Goal: Task Accomplishment & Management: Use online tool/utility

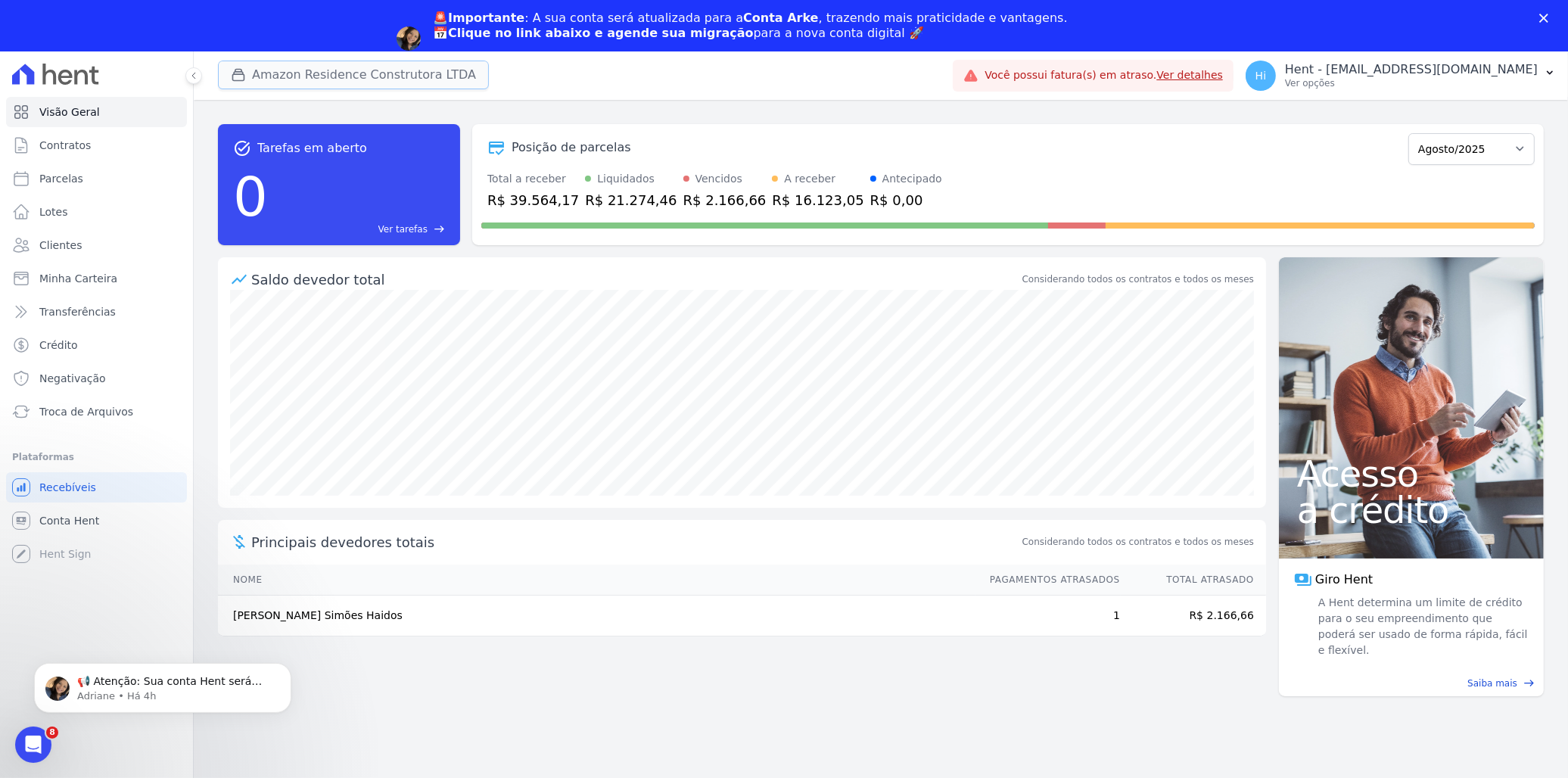
drag, startPoint x: 0, startPoint y: 0, endPoint x: 300, endPoint y: 82, distance: 311.0
click at [300, 82] on button "Amazon Residence Construtora LTDA" at bounding box center [354, 75] width 271 height 29
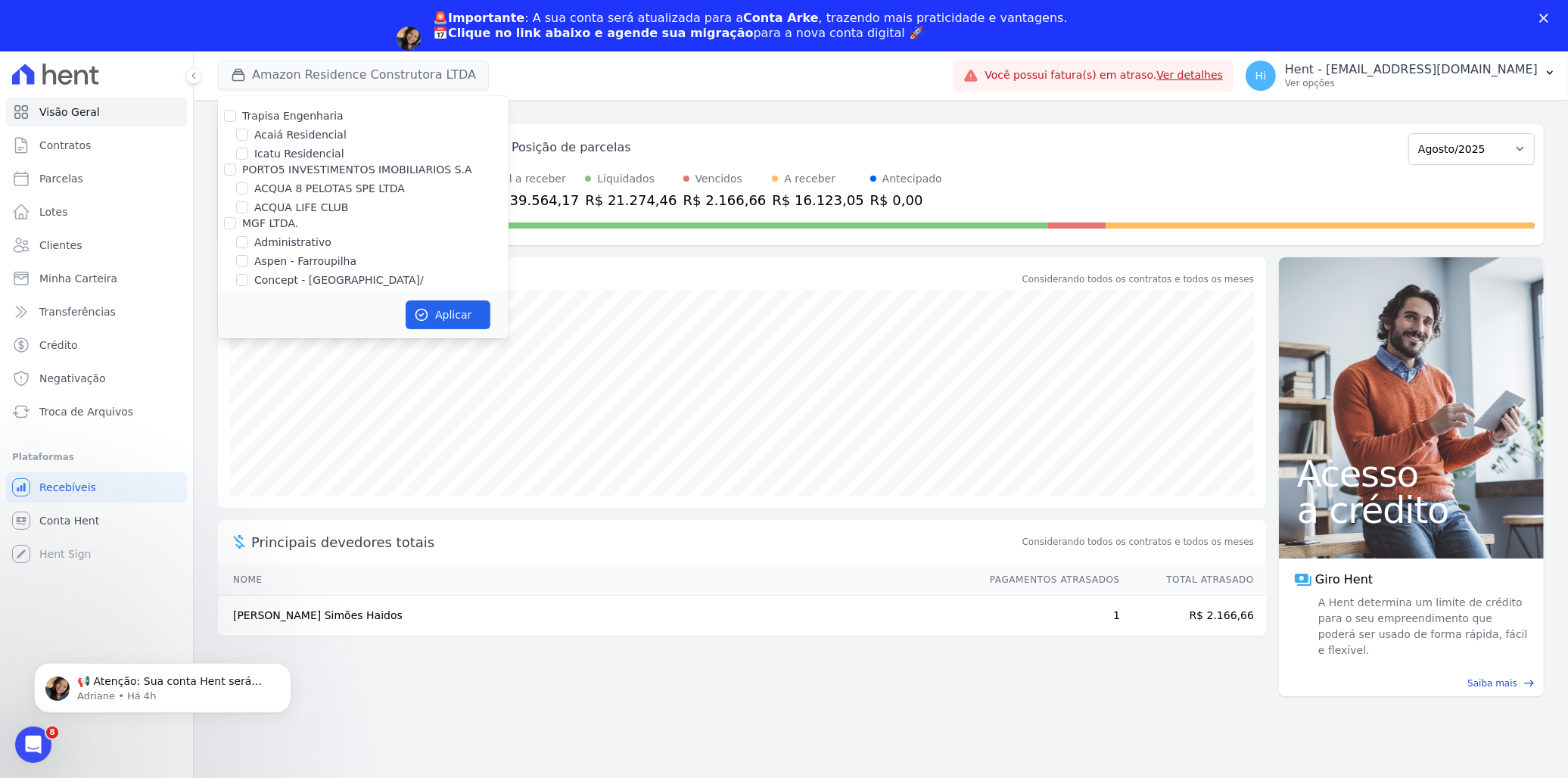
scroll to position [5596, 0]
click at [304, 336] on label "HABRAS SUZANO" at bounding box center [300, 344] width 92 height 16
click at [248, 338] on input "HABRAS SUZANO" at bounding box center [242, 344] width 12 height 12
checkbox input "true"
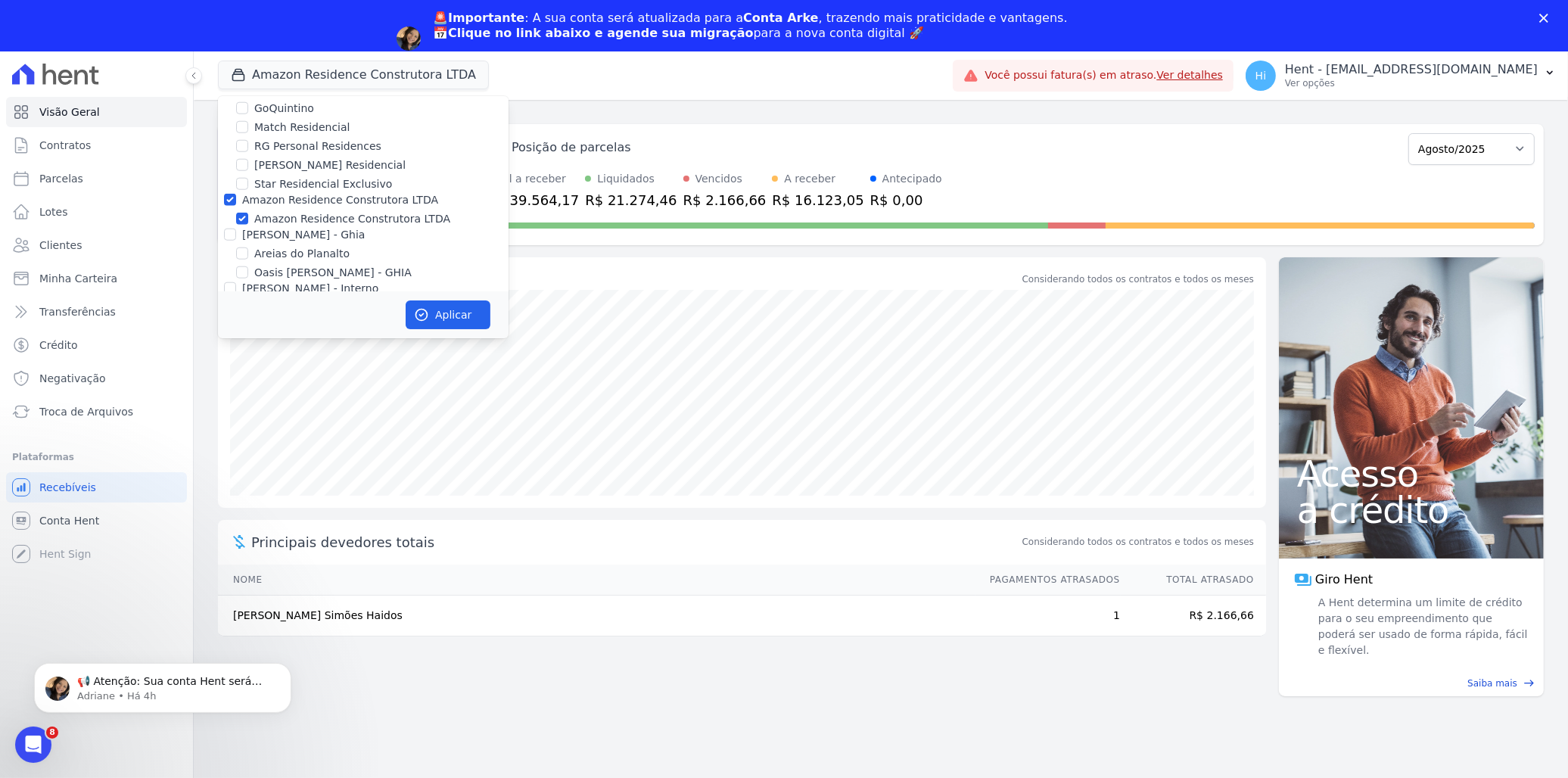
scroll to position [1909, 0]
click at [334, 240] on label "Amazon Residence Construtora LTDA" at bounding box center [353, 248] width 196 height 16
click at [248, 242] on input "Amazon Residence Construtora LTDA" at bounding box center [242, 248] width 12 height 12
checkbox input "false"
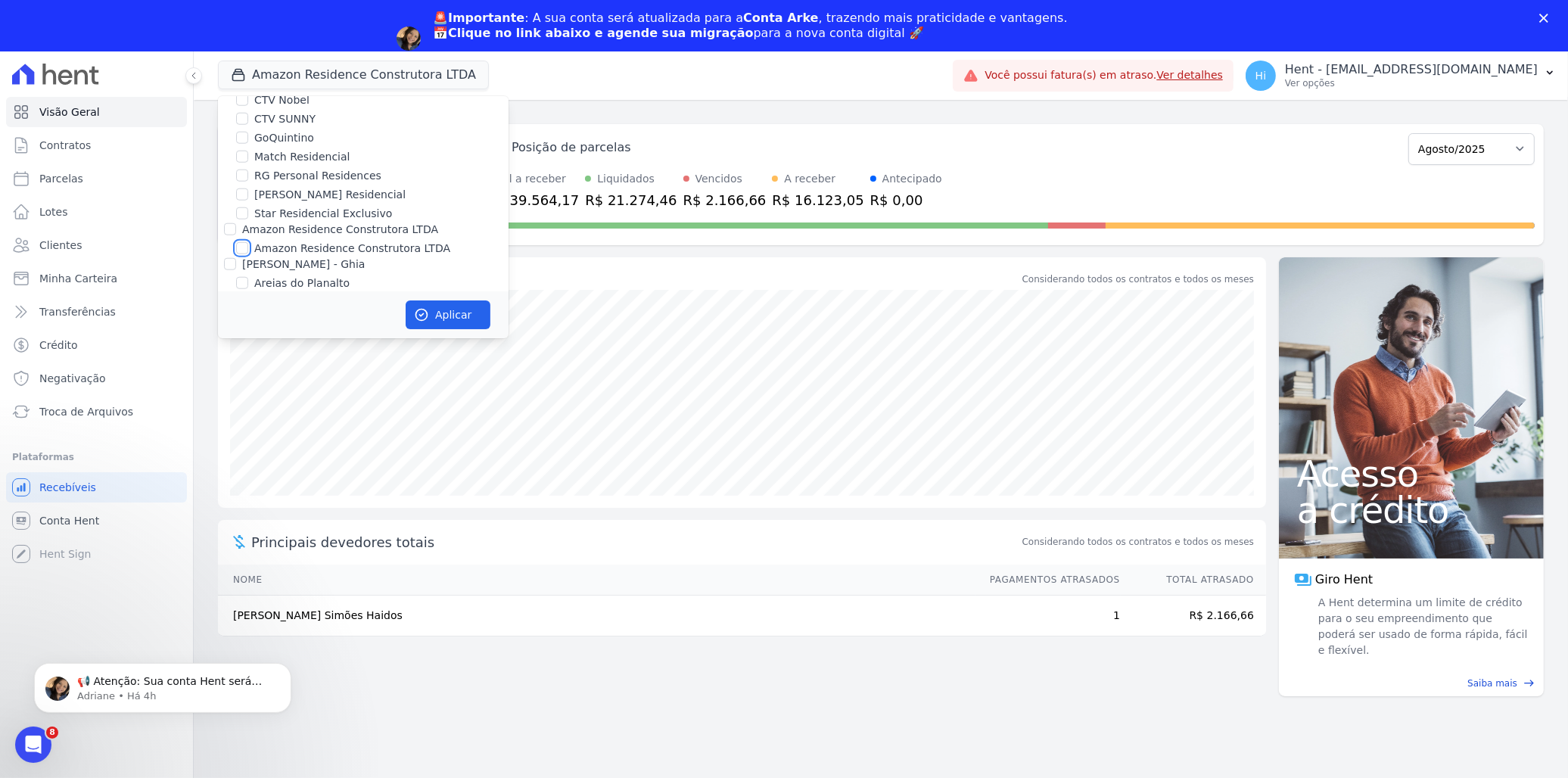
checkbox input "false"
click at [443, 319] on button "Aplicar" at bounding box center [448, 315] width 85 height 29
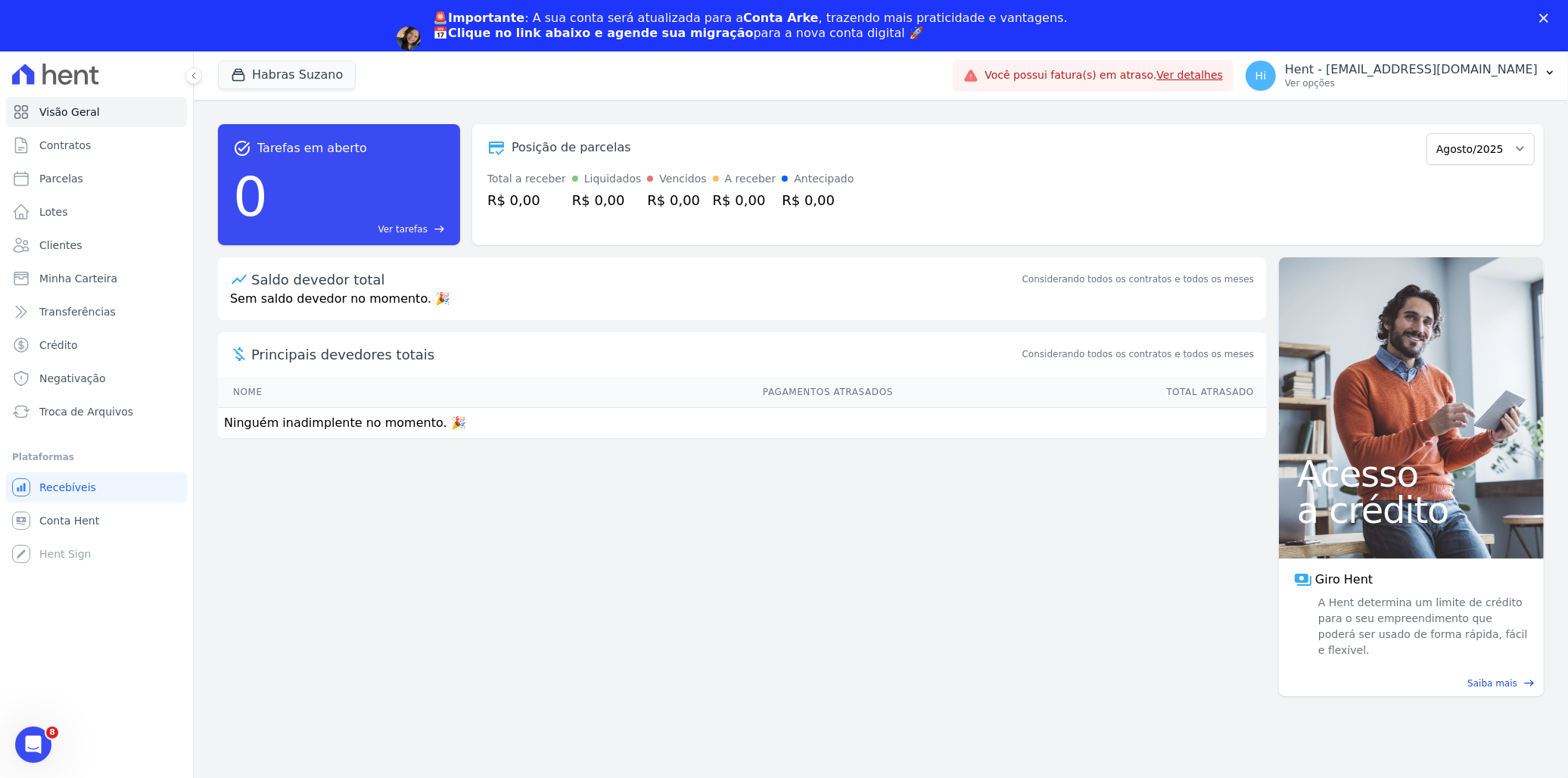
scroll to position [0, 0]
click at [116, 407] on span "Troca de Arquivos" at bounding box center [86, 412] width 94 height 15
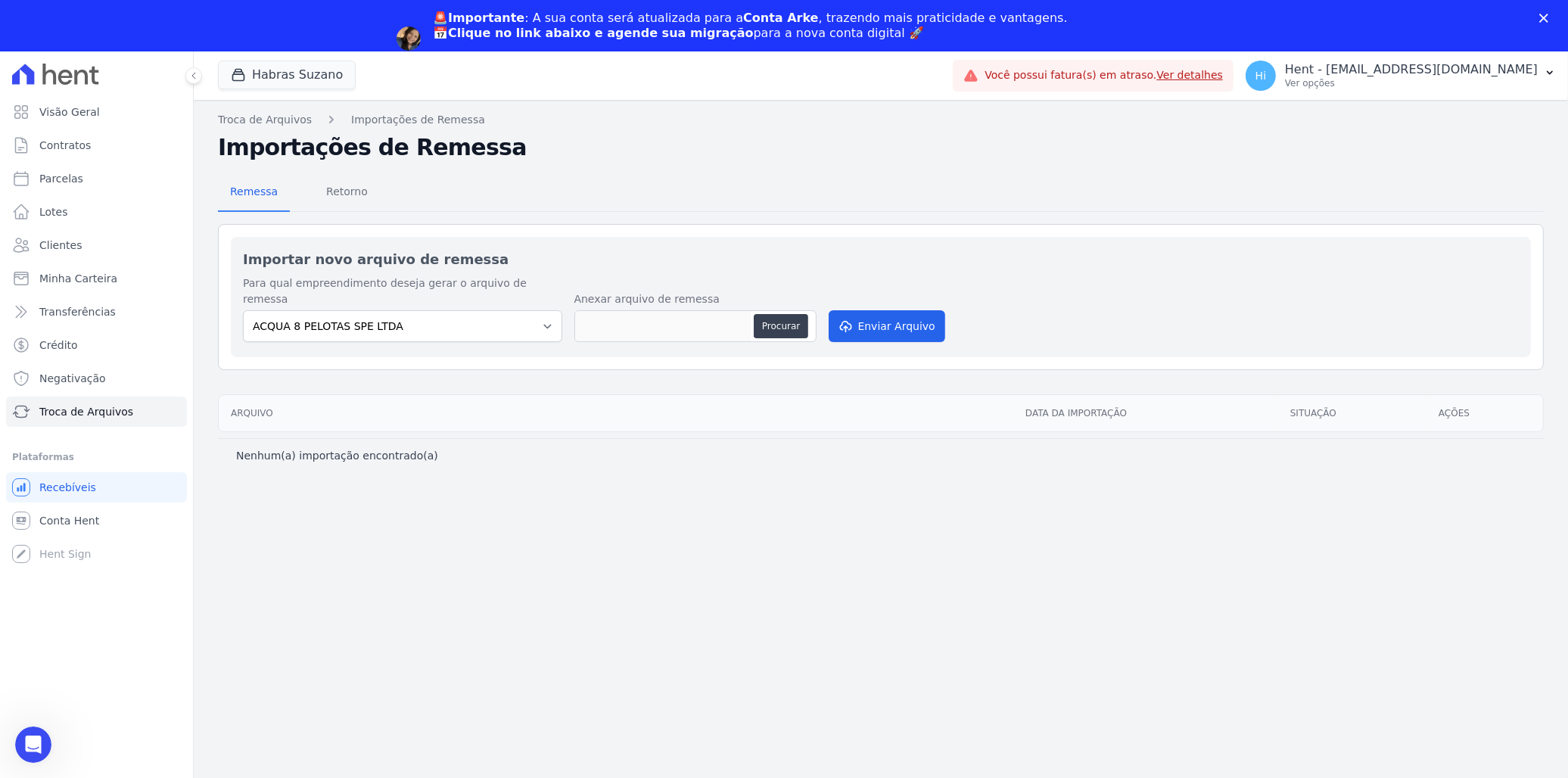
click at [458, 254] on h2 "Importar novo arquivo de remessa" at bounding box center [881, 259] width 1276 height 21
click at [449, 314] on select "ACQUA 8 PELOTAS SPE LTDA ACQUA LIFE CLUB ALTOS DE SANTANA Arcos Itaquera ARTE V…" at bounding box center [403, 326] width 319 height 32
select select "cf44b11e-3b76-41e2-b42d-95b70188d89e"
click at [243, 310] on select "ACQUA 8 PELOTAS SPE LTDA ACQUA LIFE CLUB ALTOS DE SANTANA Arcos Itaquera ARTE V…" at bounding box center [403, 326] width 319 height 32
click at [788, 314] on button "Procurar" at bounding box center [780, 325] width 54 height 24
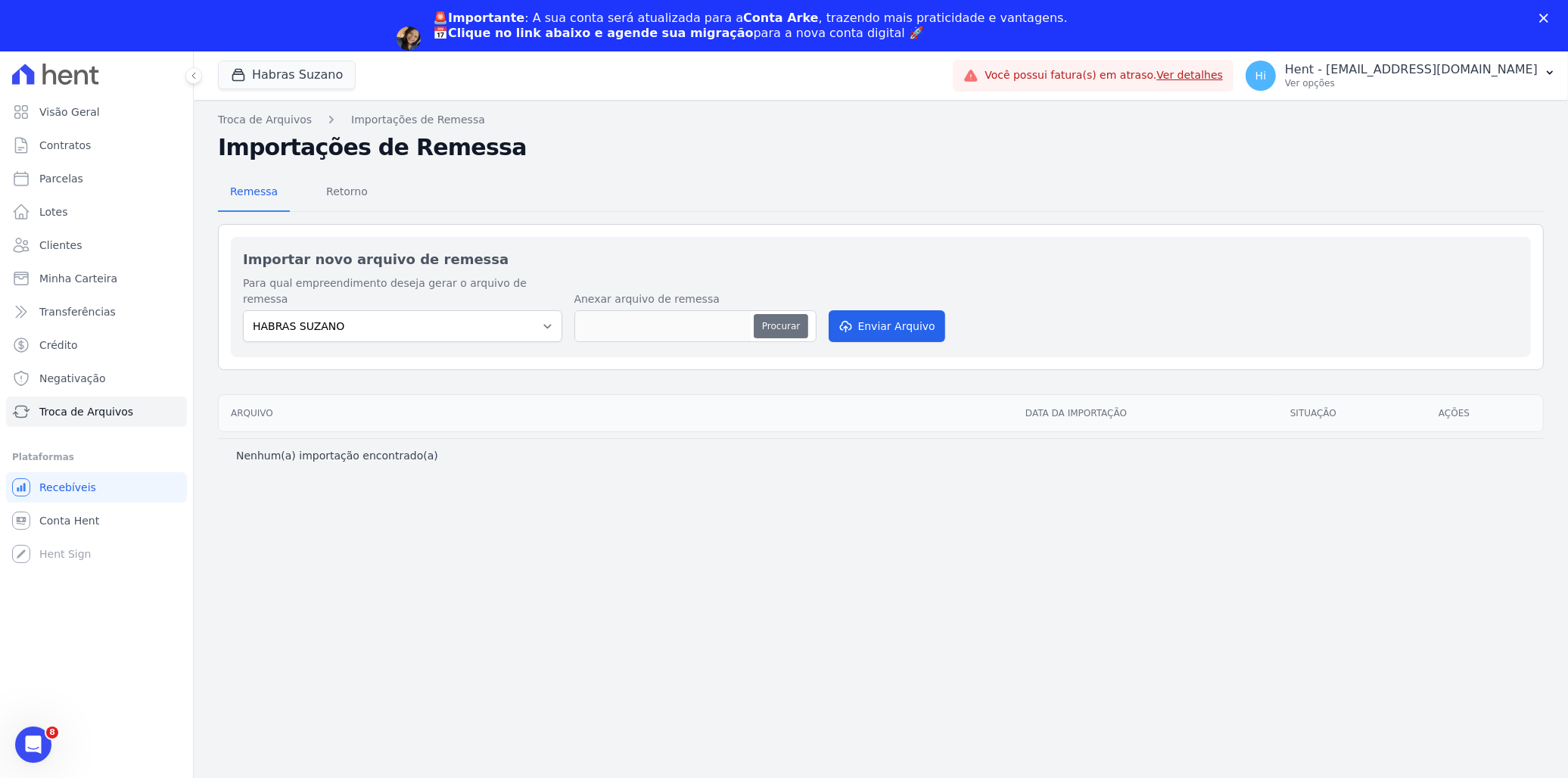
type input "Remessa 19.08 - teste.txt"
click at [883, 311] on button "Enviar Arquivo" at bounding box center [887, 326] width 116 height 32
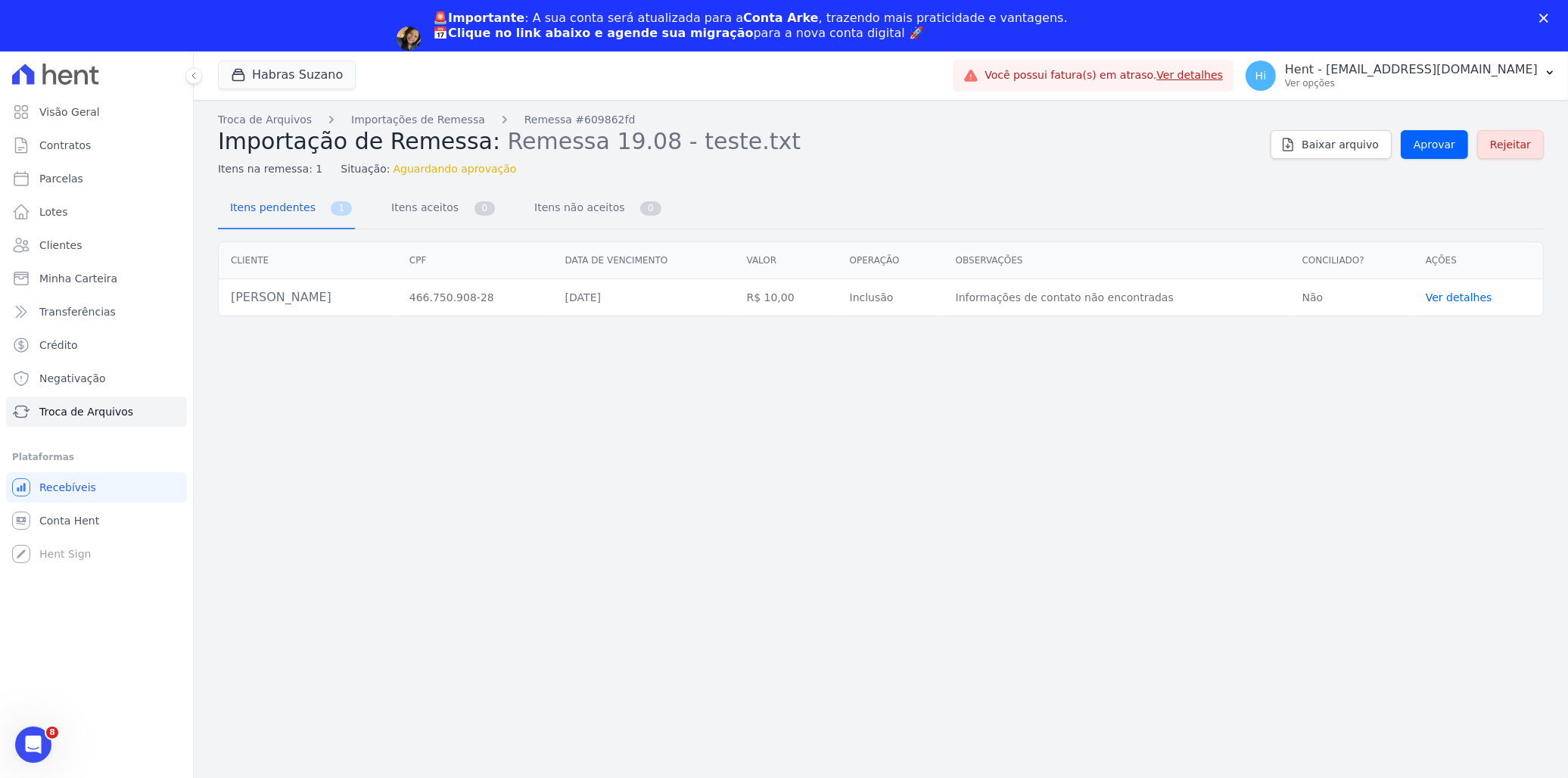
click at [1458, 291] on link "Ver detalhes" at bounding box center [1459, 297] width 67 height 12
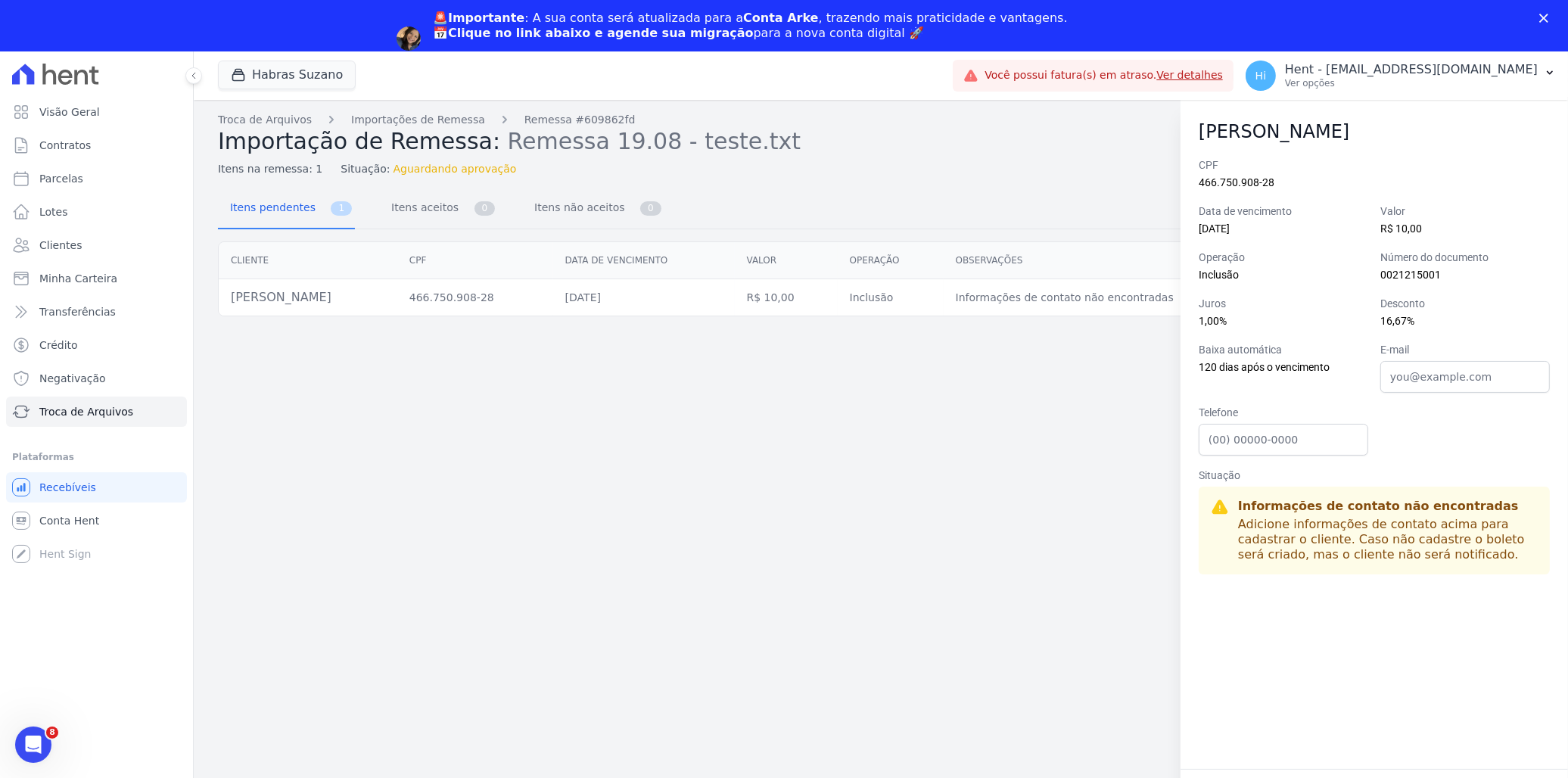
click at [846, 191] on div "Itens pendentes 1 Itens aceitos 0 Itens não aceitos 0" at bounding box center [881, 209] width 1326 height 40
click at [943, 185] on div "Troca de Arquivos Importações de Remessa Remessa #609862fd Importação de Remess…" at bounding box center [881, 464] width 1374 height 730
click at [1100, 275] on th "Observações" at bounding box center [1116, 260] width 347 height 37
click at [1106, 286] on td "Informações de contato não encontradas" at bounding box center [1116, 297] width 347 height 37
click at [1120, 305] on td "Informações de contato não encontradas" at bounding box center [1116, 297] width 347 height 37
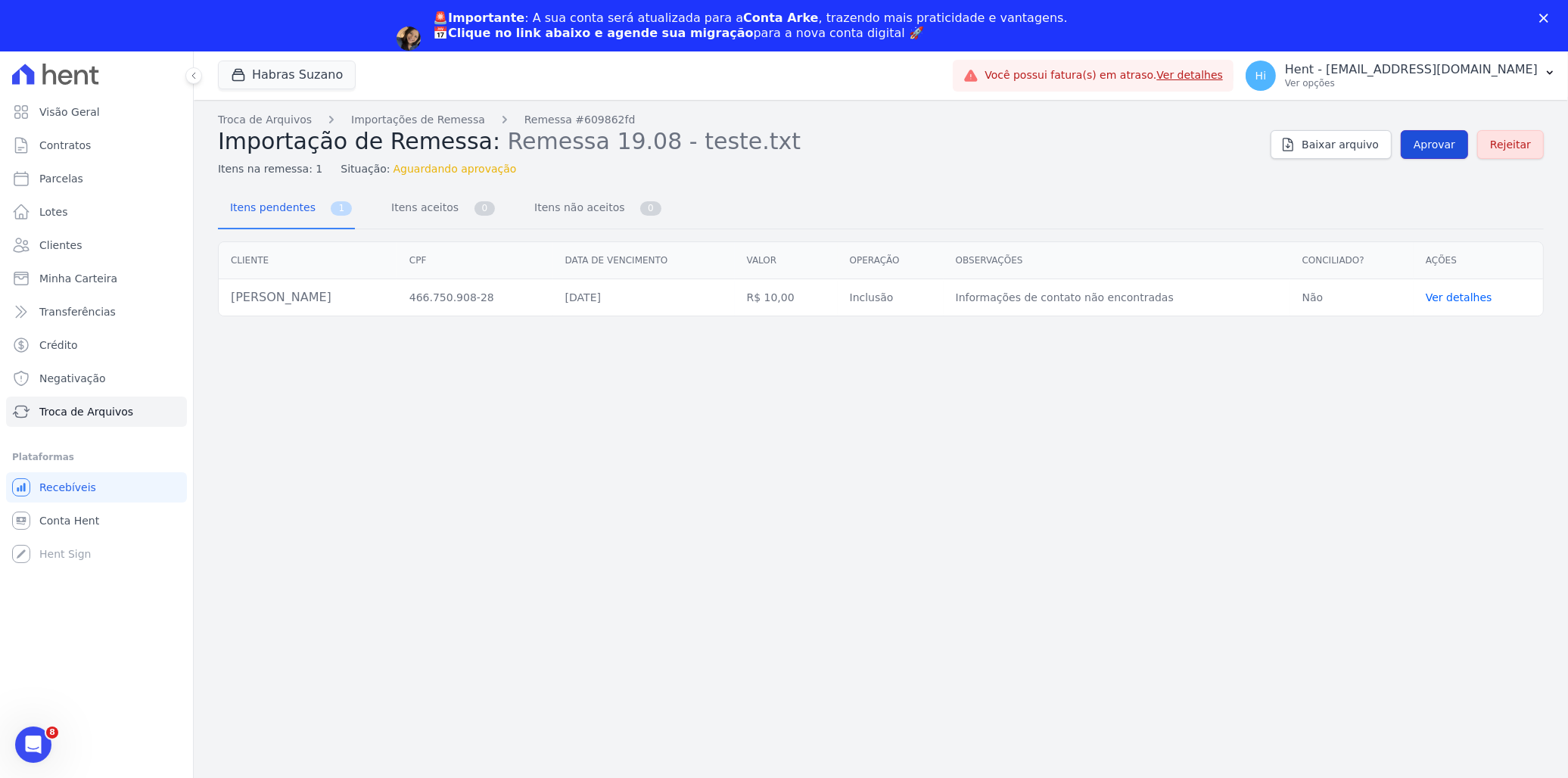
click at [1450, 138] on span "Aprovar" at bounding box center [1434, 145] width 42 height 15
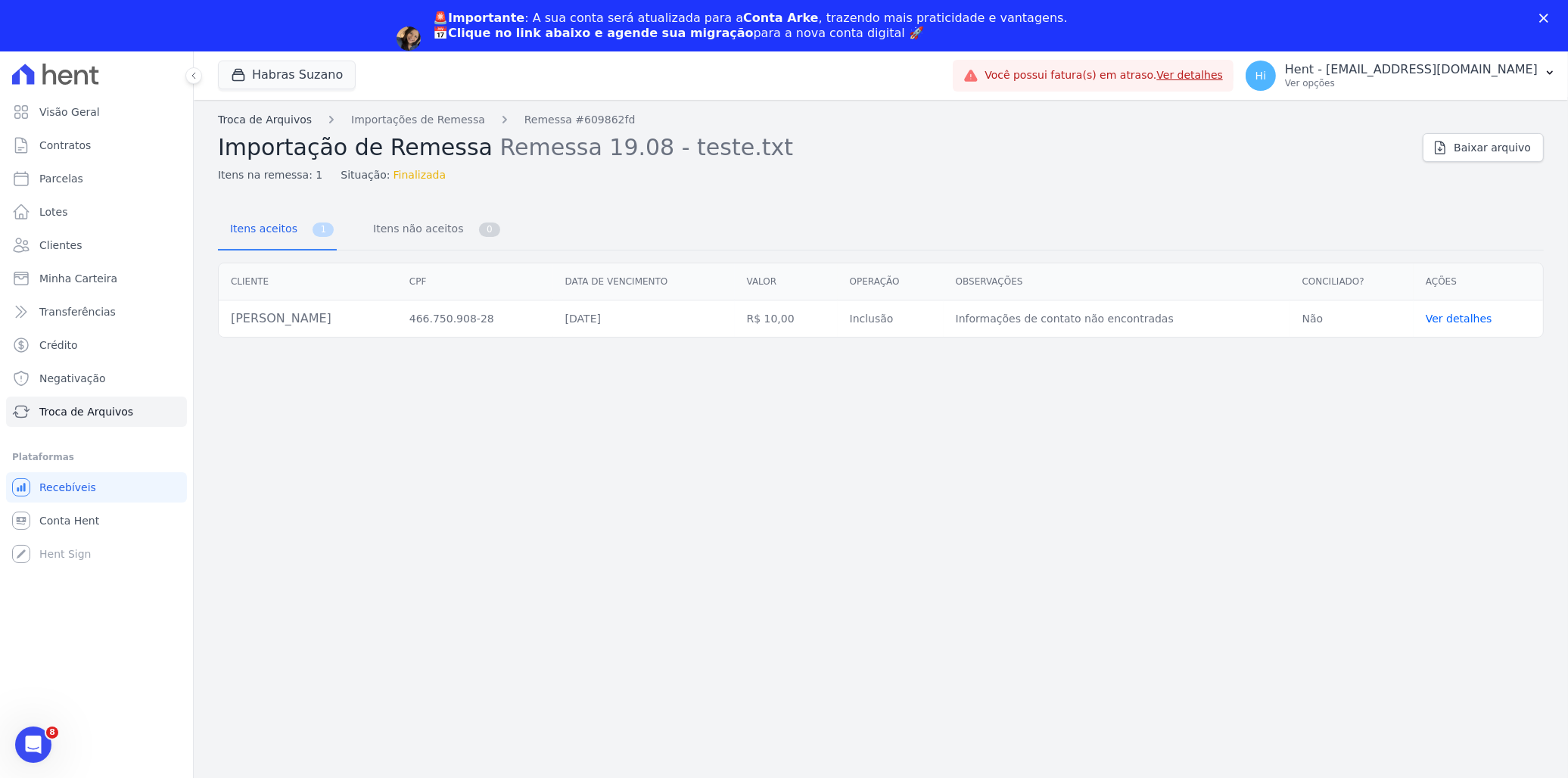
click at [276, 121] on link "Troca de Arquivos" at bounding box center [265, 120] width 94 height 16
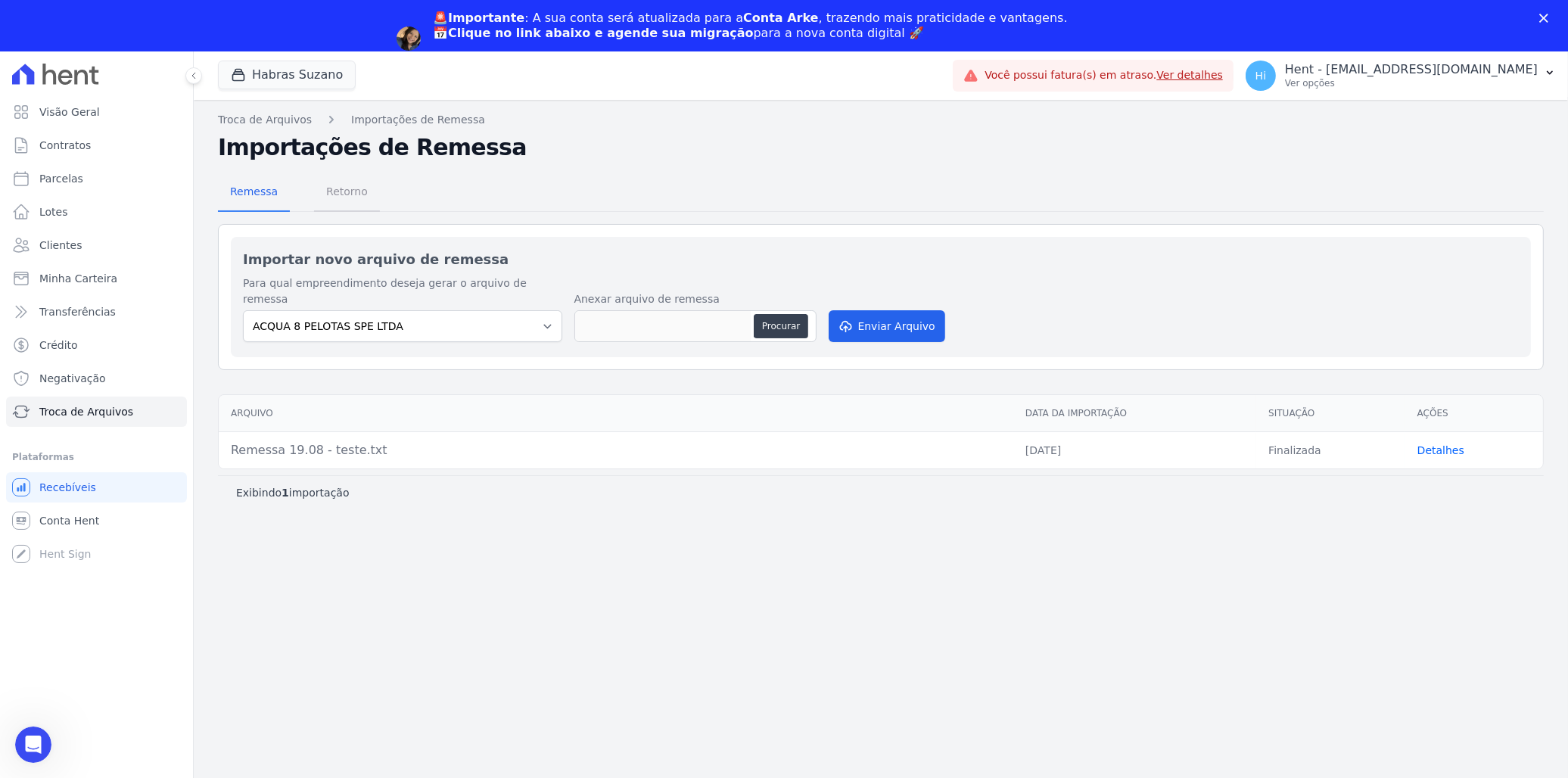
click at [319, 197] on span "Retorno" at bounding box center [347, 191] width 60 height 30
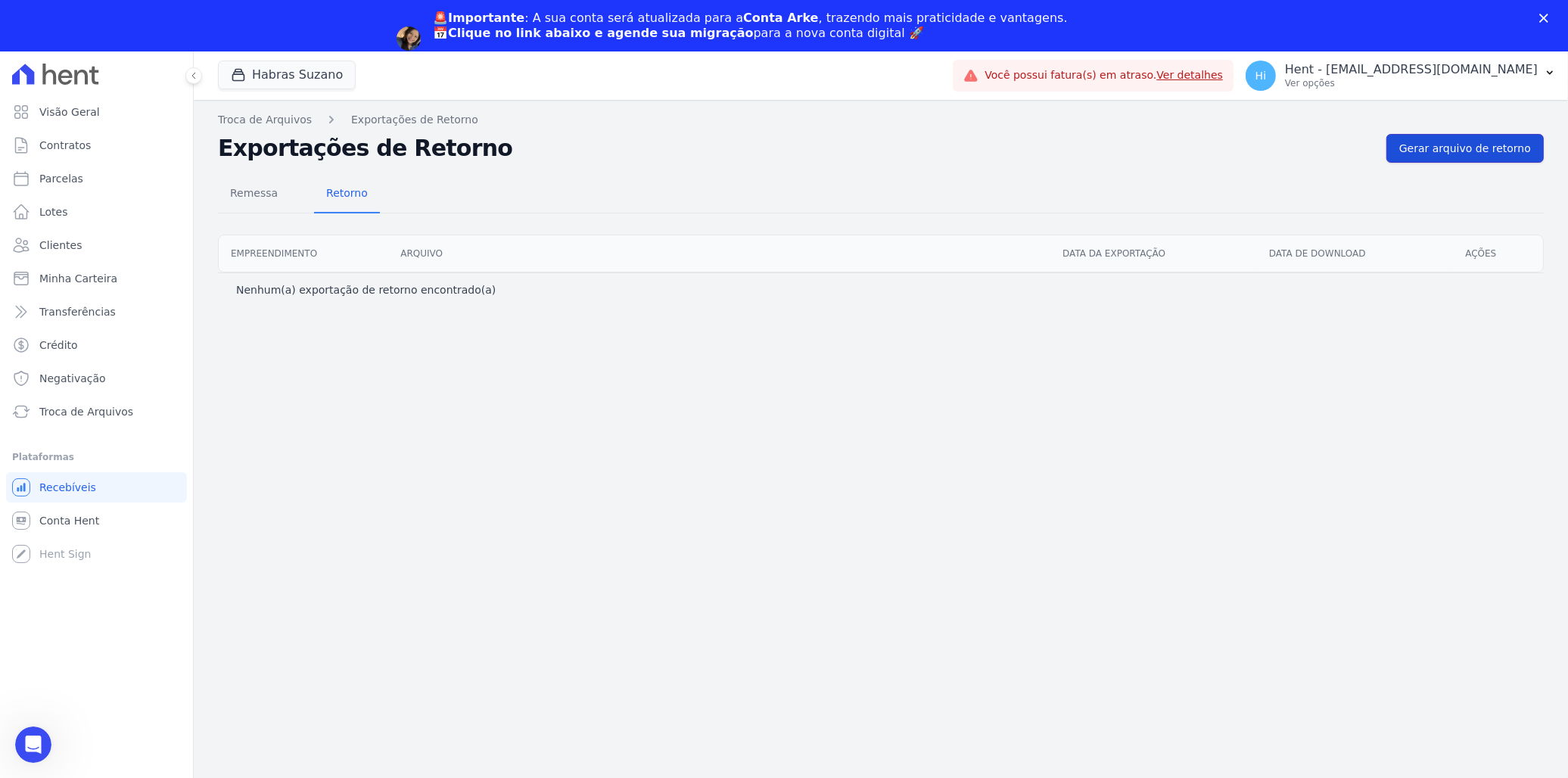
click at [1462, 146] on span "Gerar arquivo de retorno" at bounding box center [1465, 148] width 131 height 15
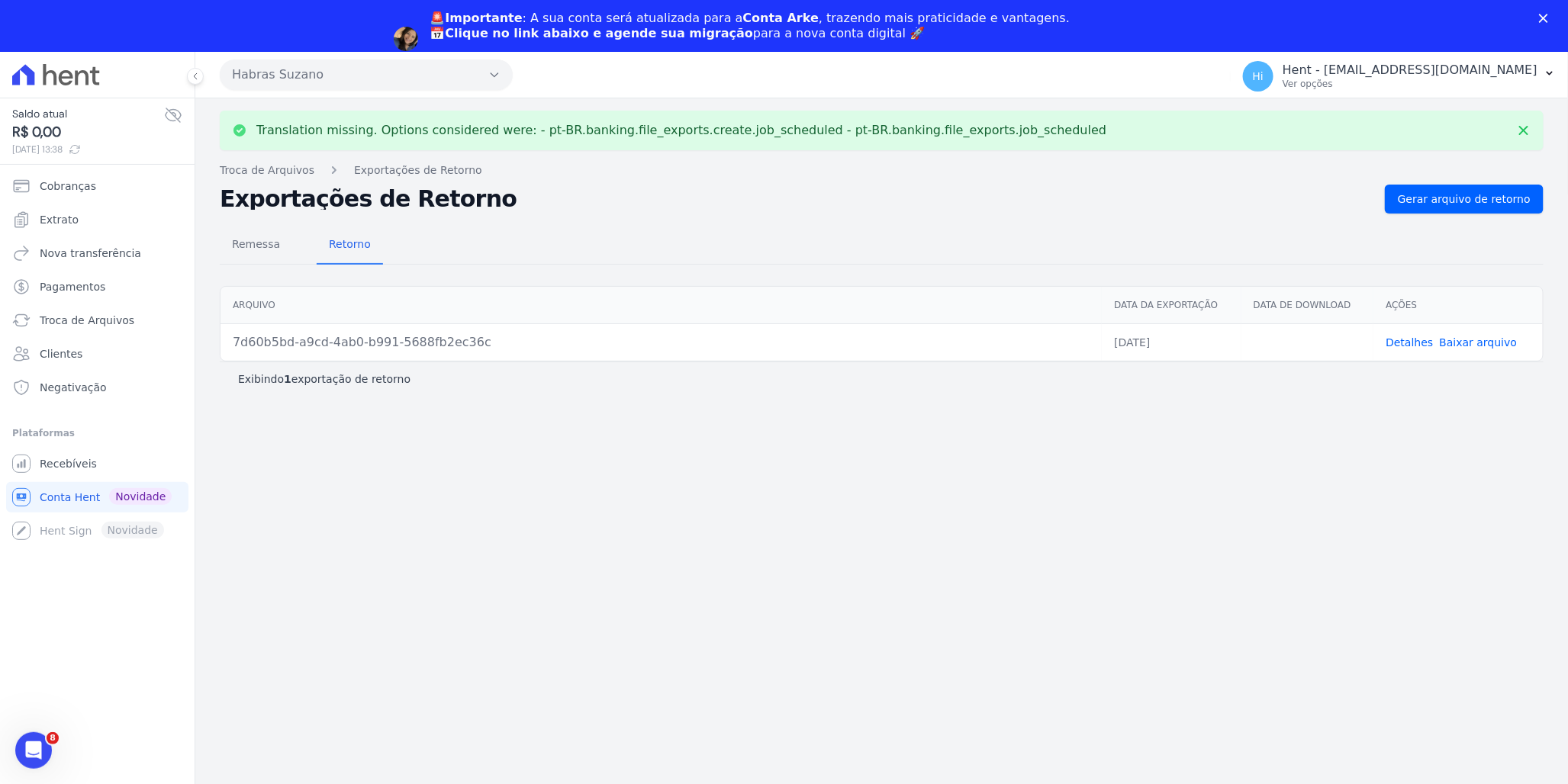
click at [1482, 341] on link "Baixar arquivo" at bounding box center [1478, 342] width 78 height 13
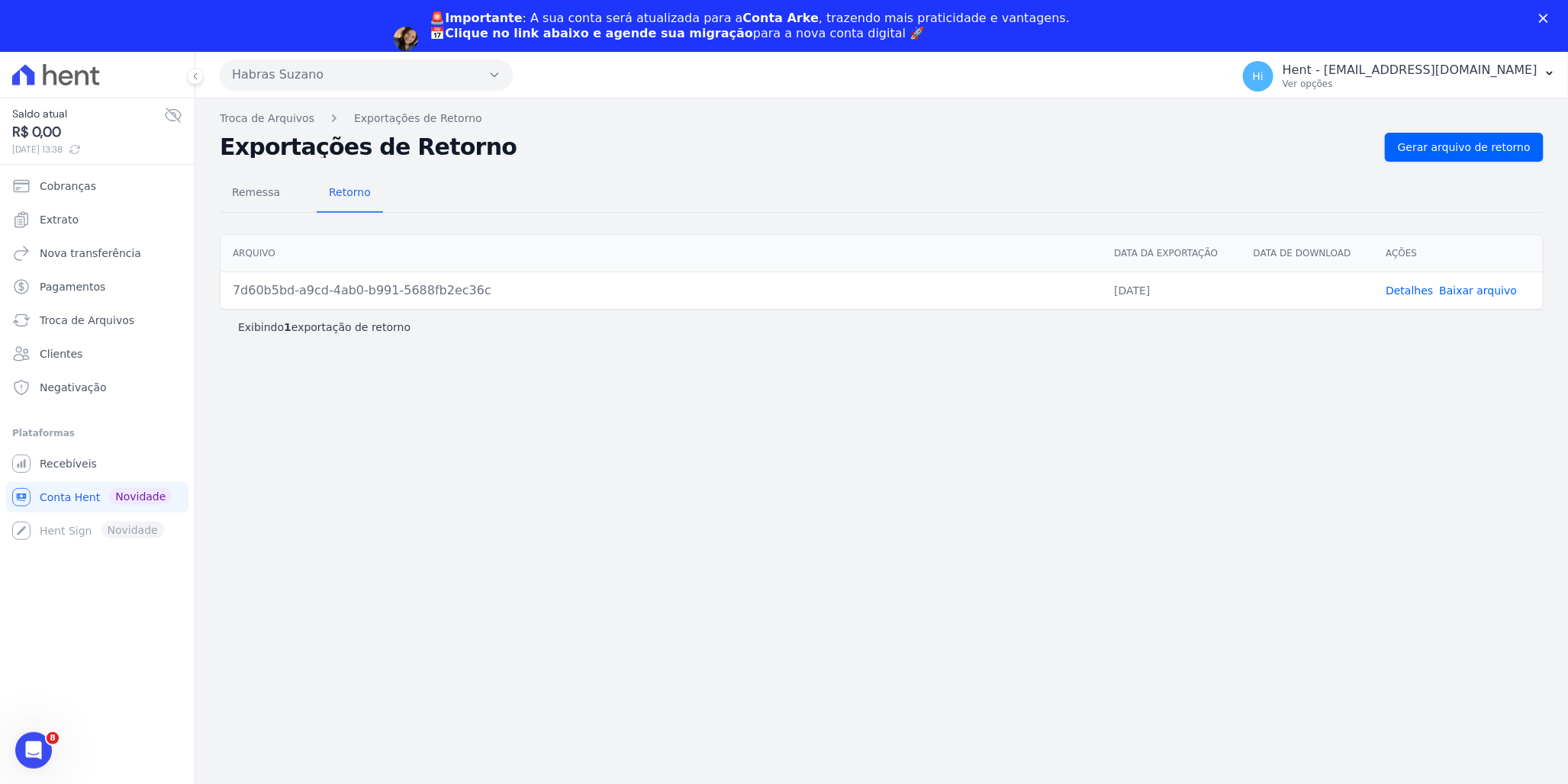
click at [1408, 291] on link "Detalhes" at bounding box center [1409, 290] width 47 height 13
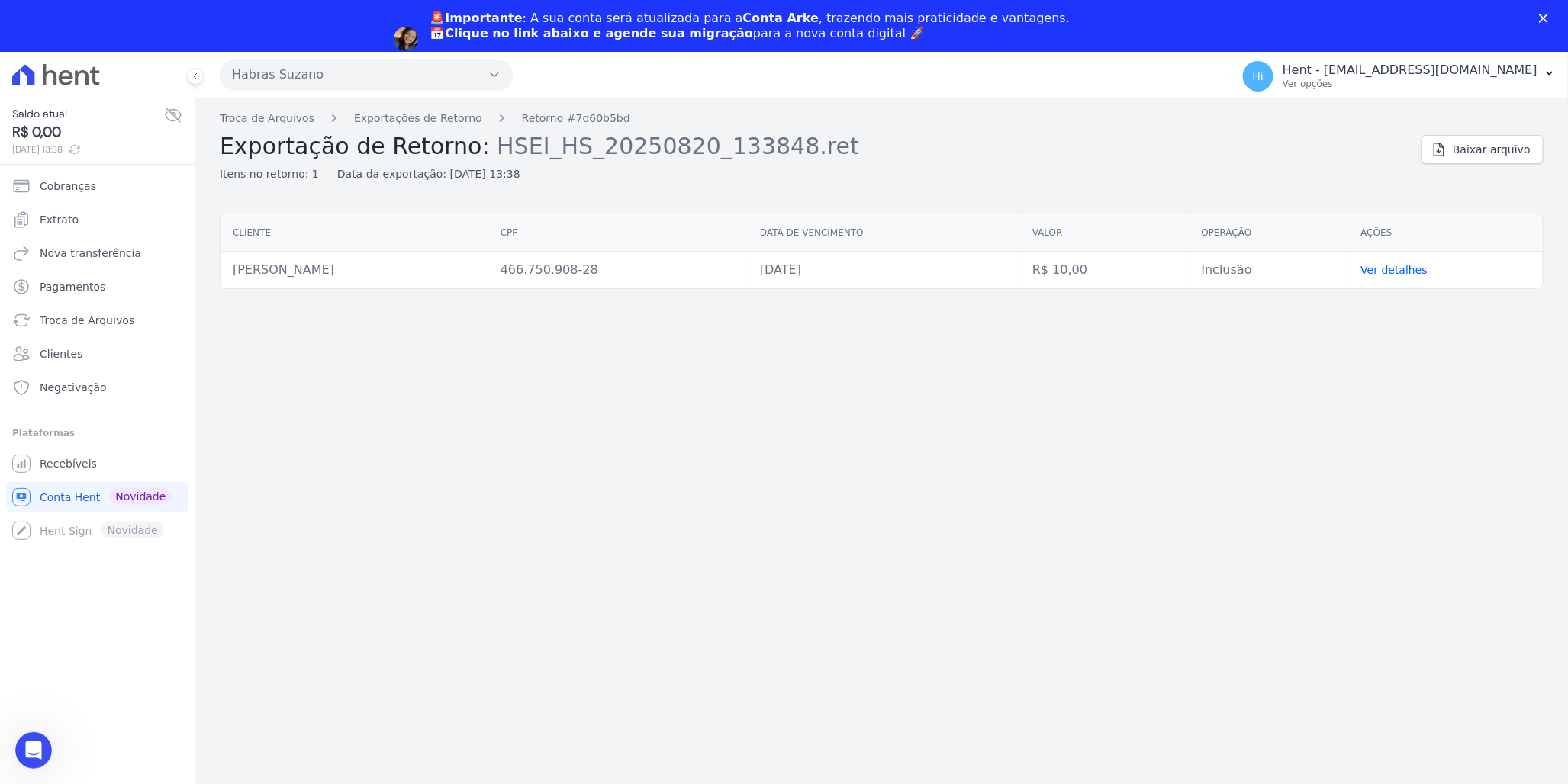
click at [1382, 271] on link "Ver detalhes" at bounding box center [1395, 270] width 67 height 13
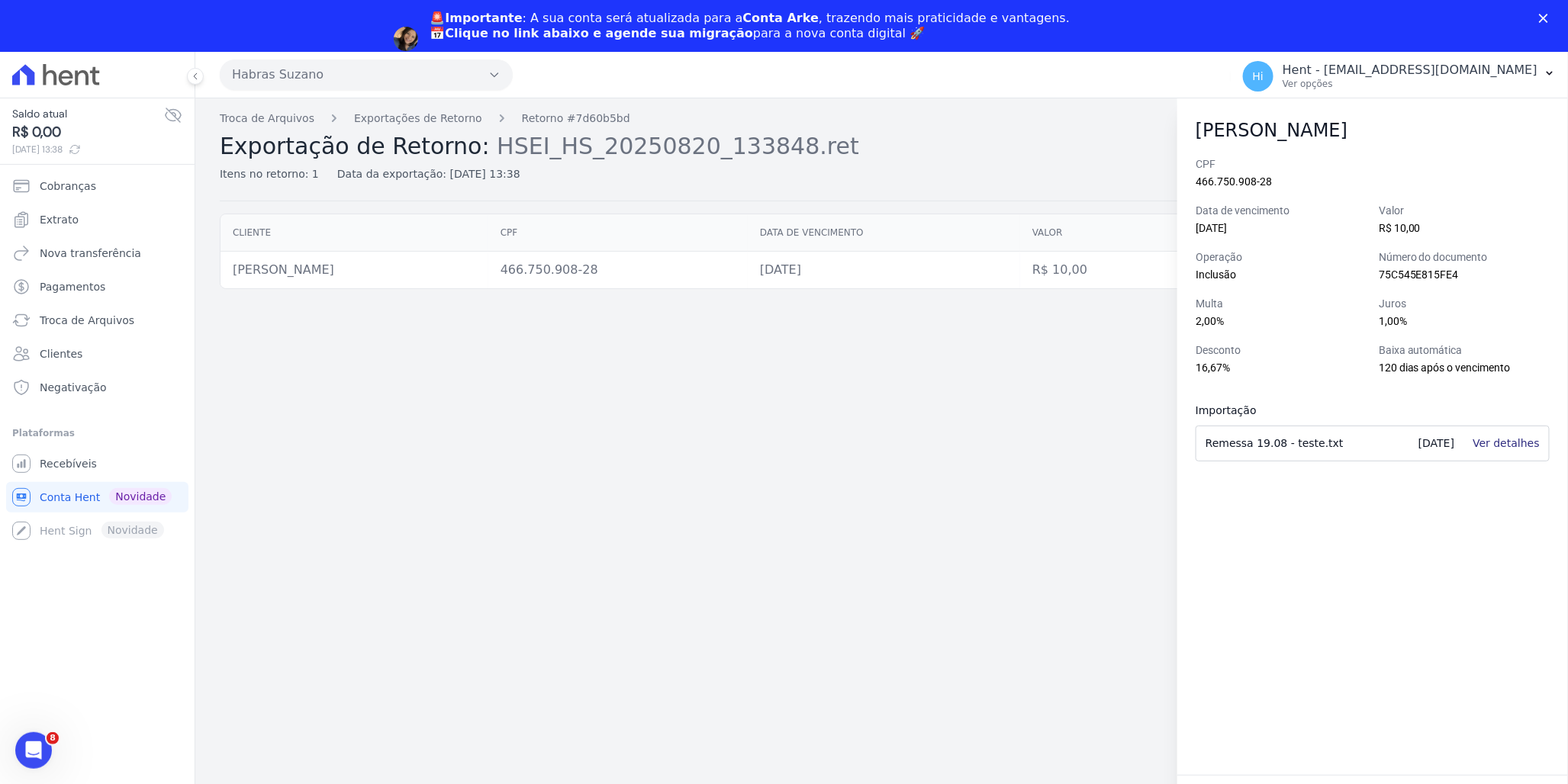
click at [1513, 445] on link "Ver detalhes" at bounding box center [1506, 443] width 67 height 13
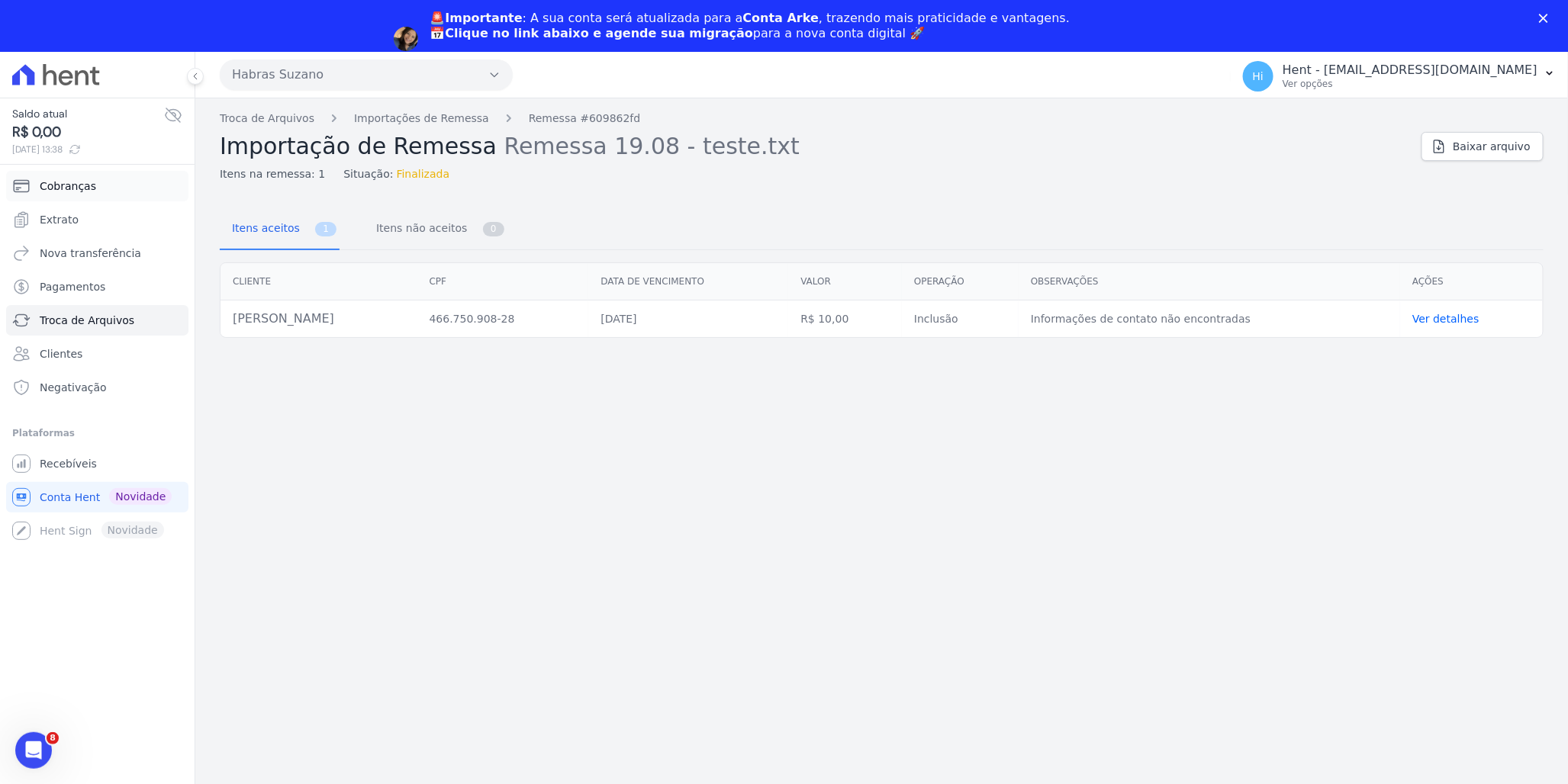
click at [79, 198] on link "Cobranças" at bounding box center [96, 186] width 182 height 30
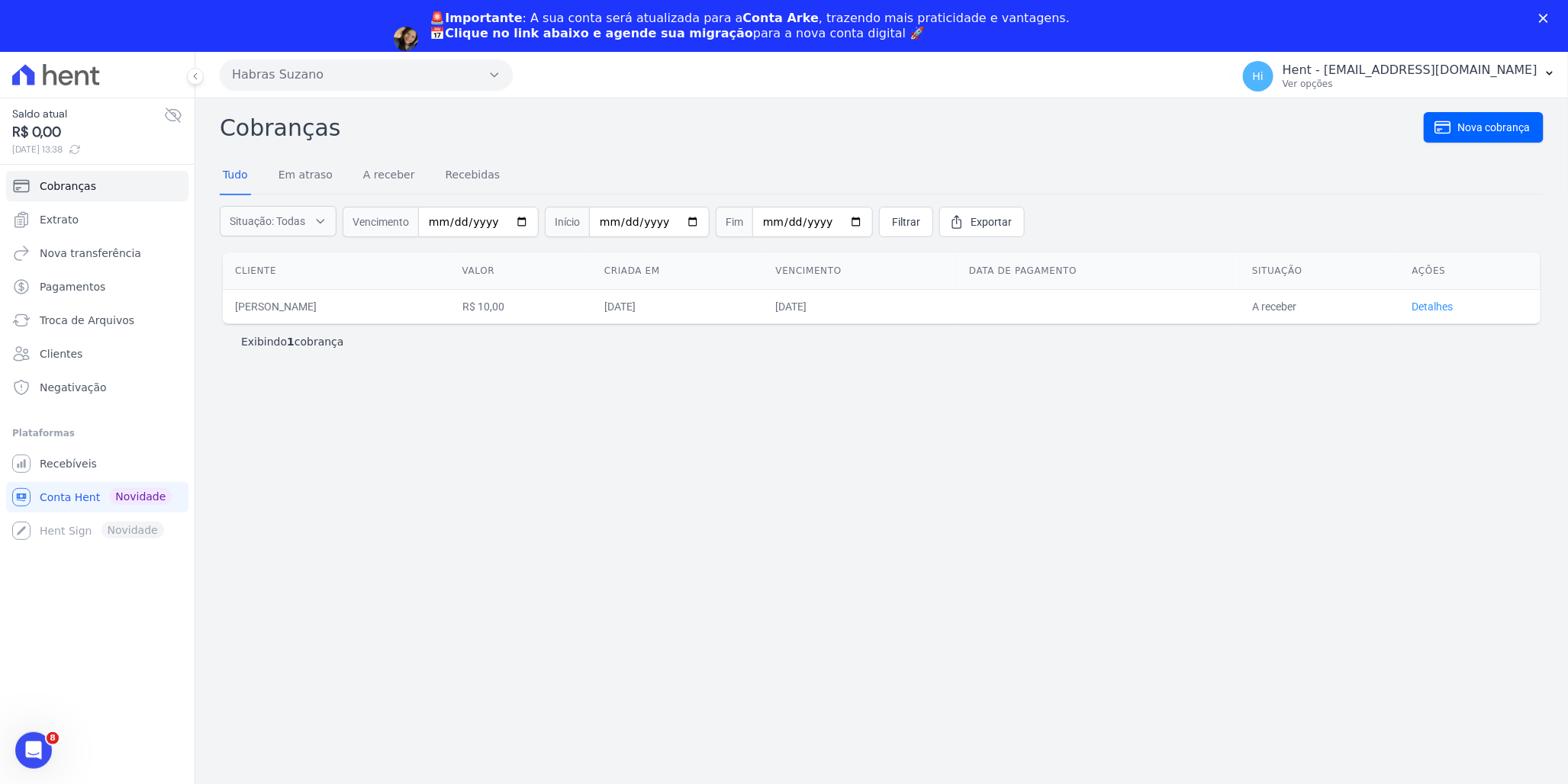
click at [1435, 306] on link "Detalhes" at bounding box center [1433, 306] width 41 height 13
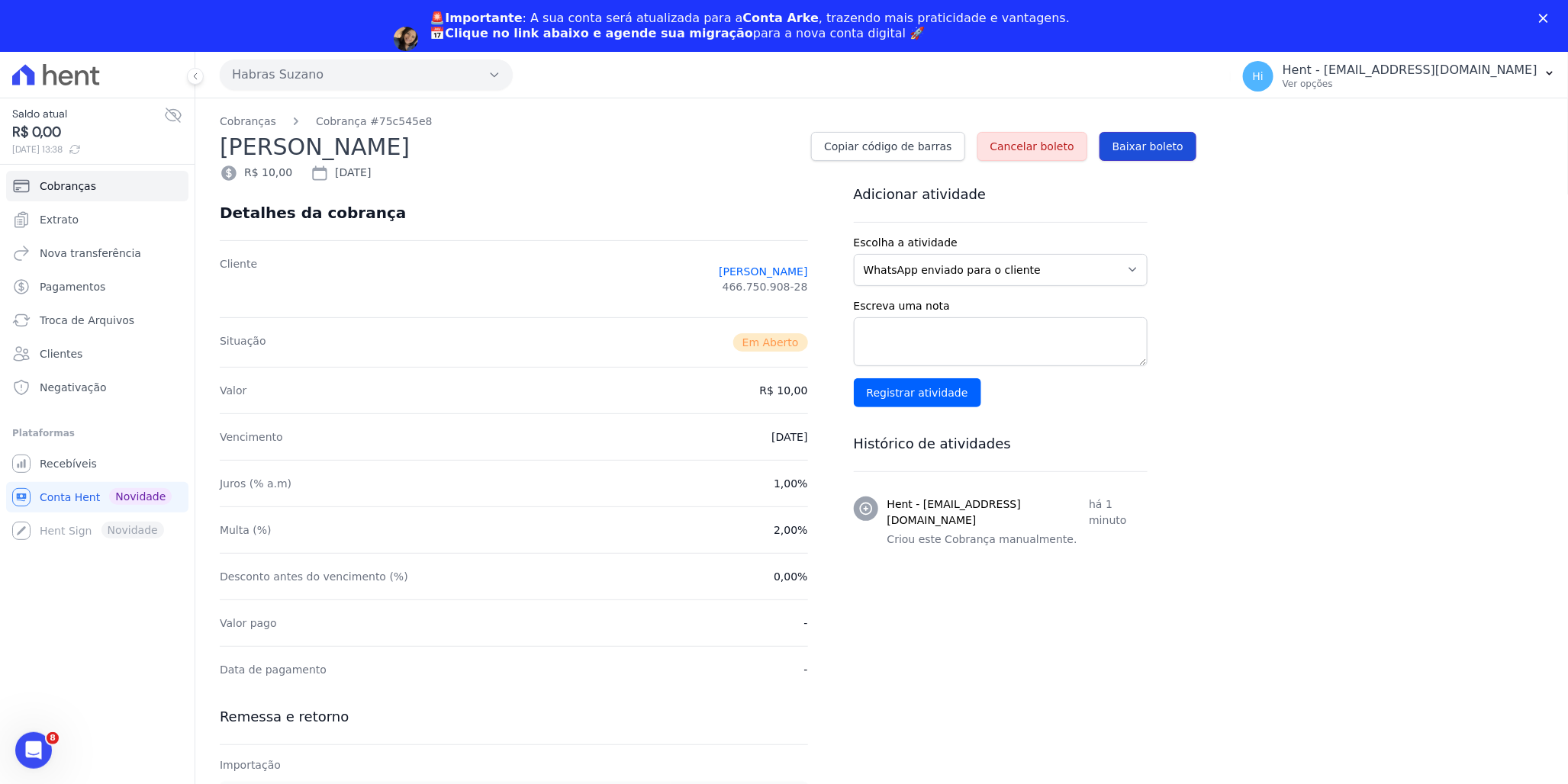
click at [1157, 150] on span "Baixar boleto" at bounding box center [1148, 147] width 71 height 15
